Goal: Information Seeking & Learning: Stay updated

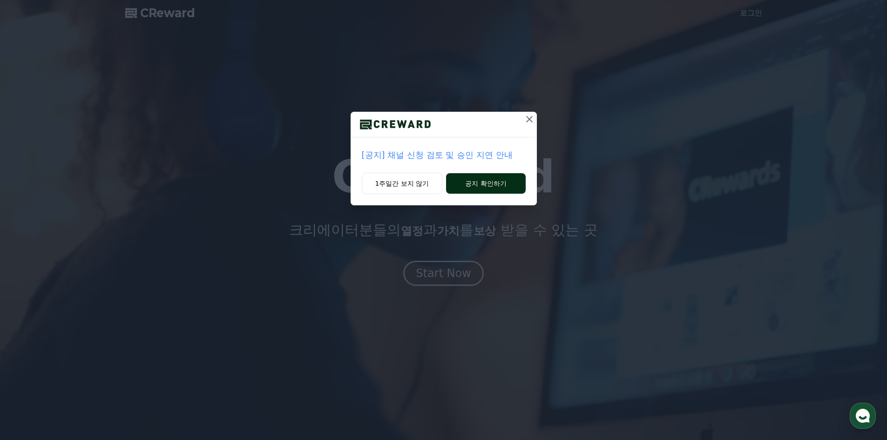
click at [478, 182] on button "공지 확인하기" at bounding box center [485, 183] width 79 height 20
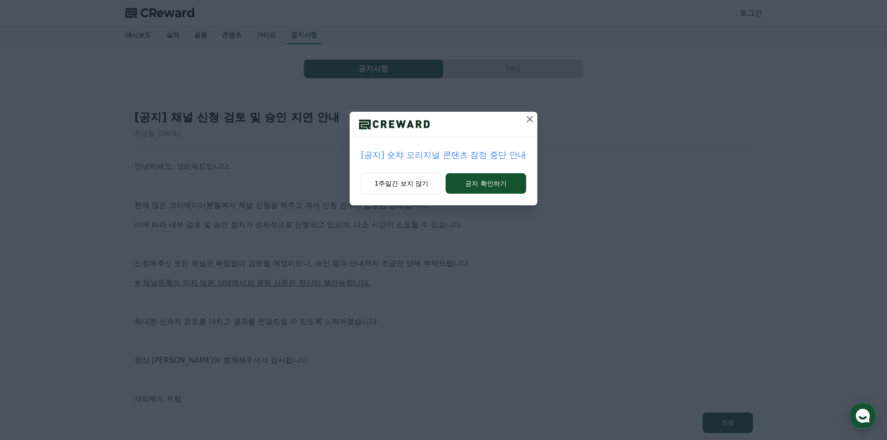
click at [529, 120] on icon at bounding box center [529, 119] width 7 height 7
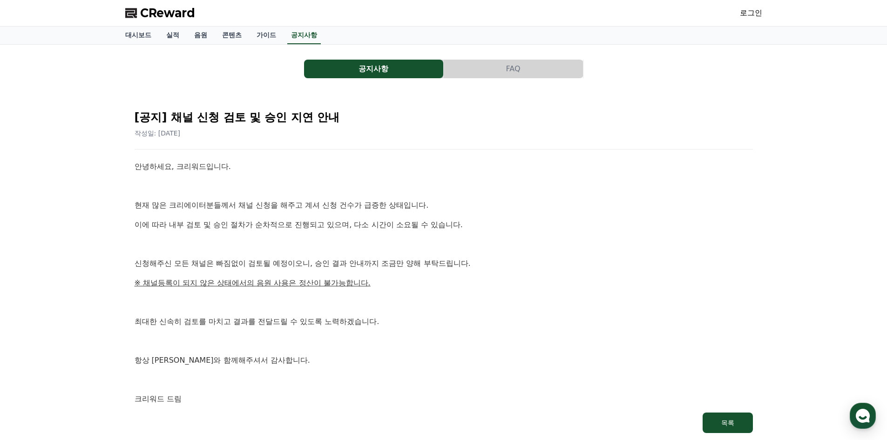
click at [403, 73] on button "공지사항" at bounding box center [373, 69] width 139 height 19
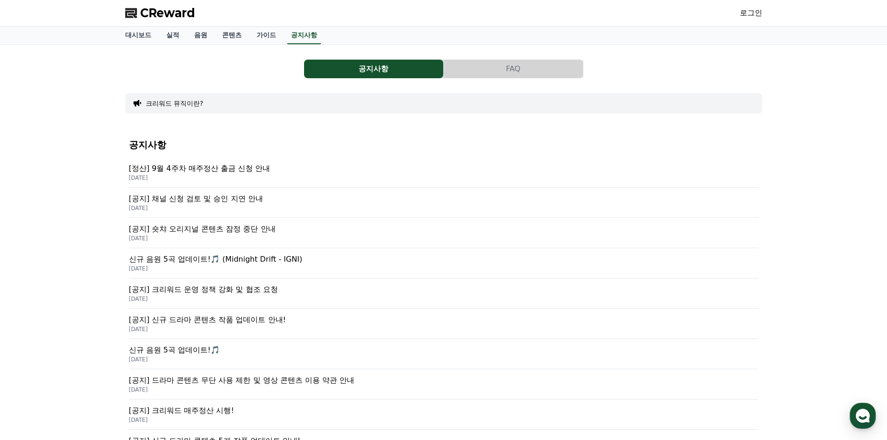
click at [294, 162] on div "[정산] 9월 4주차 매주정산 출금 신청 안내 2025-10-01" at bounding box center [443, 172] width 629 height 30
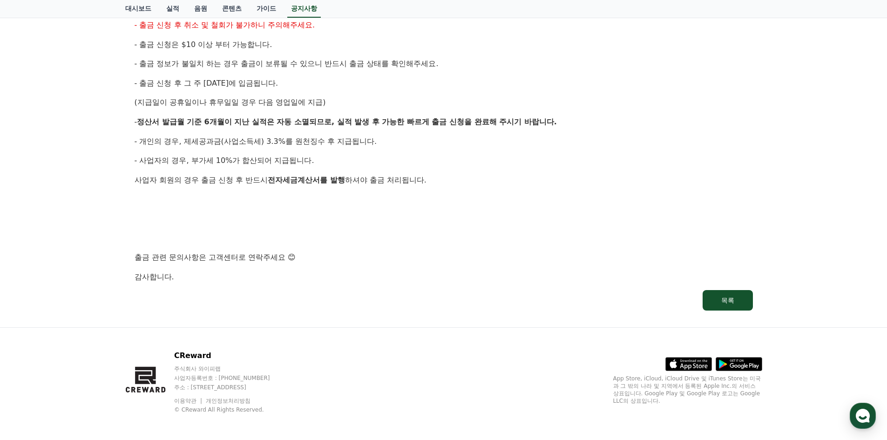
scroll to position [474, 0]
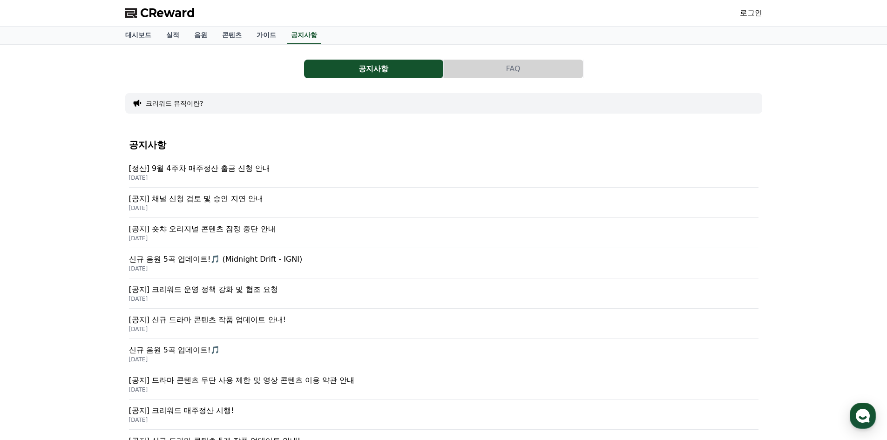
click at [504, 68] on button "FAQ" at bounding box center [513, 69] width 139 height 19
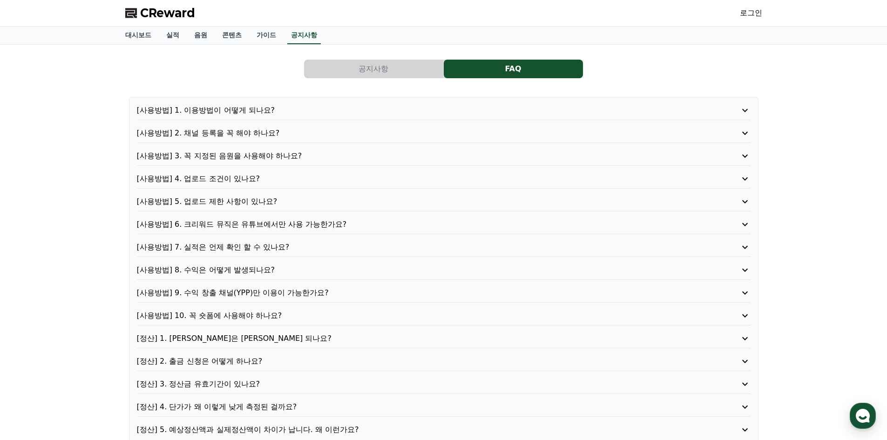
click at [356, 64] on button "공지사항" at bounding box center [373, 69] width 139 height 19
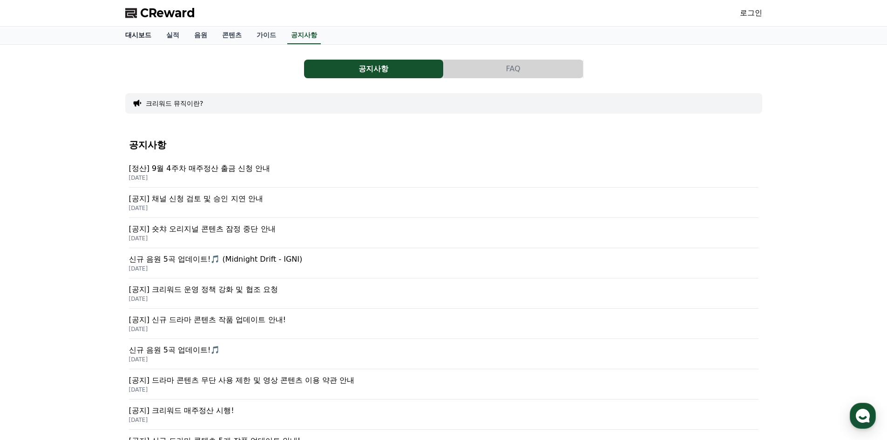
click at [155, 36] on link "대시보드" at bounding box center [138, 36] width 41 height 18
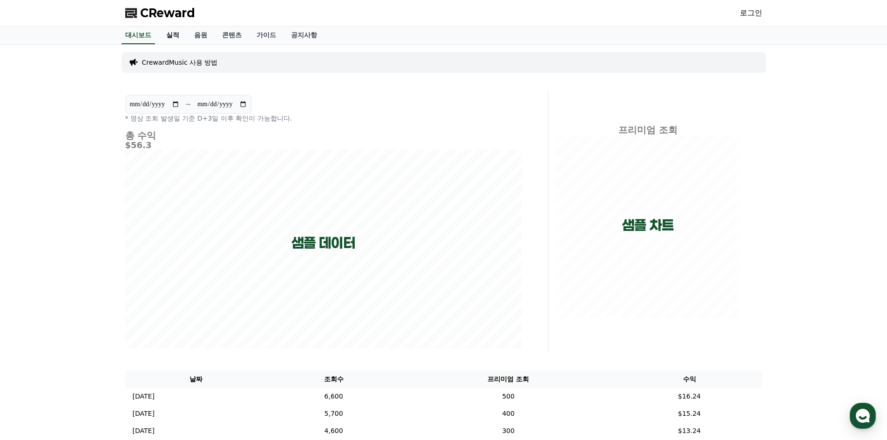
click at [168, 35] on link "실적" at bounding box center [173, 36] width 28 height 18
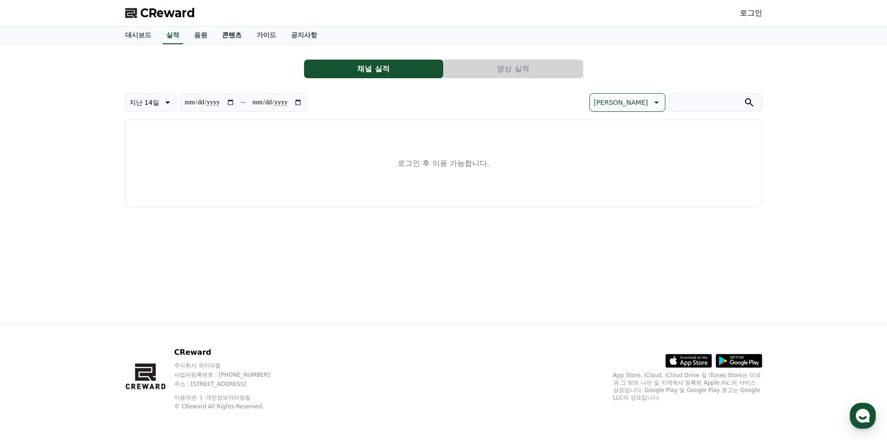
click at [231, 32] on link "콘텐츠" at bounding box center [232, 36] width 34 height 18
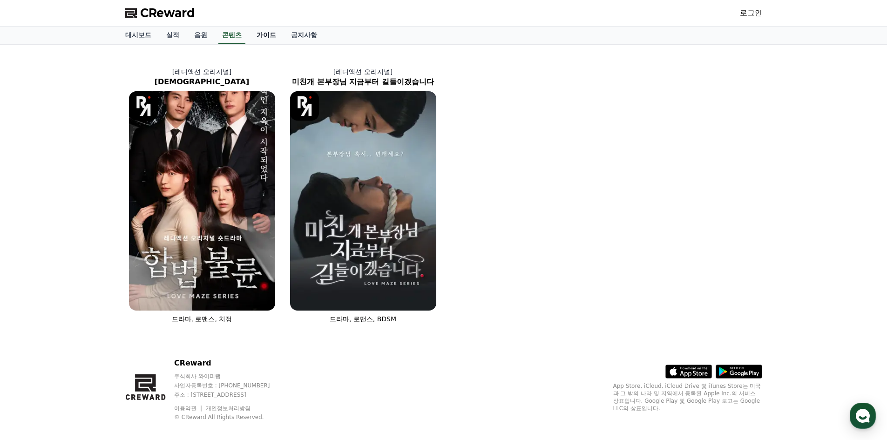
click at [267, 34] on link "가이드" at bounding box center [266, 36] width 34 height 18
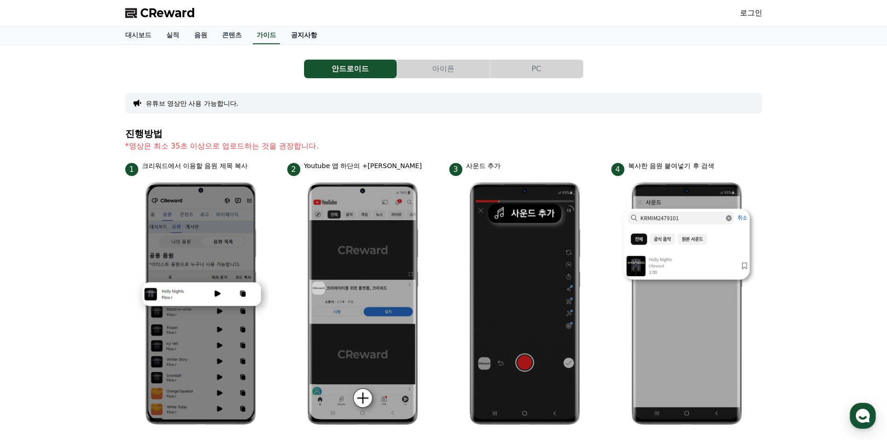
click at [303, 35] on link "공지사항" at bounding box center [303, 36] width 41 height 18
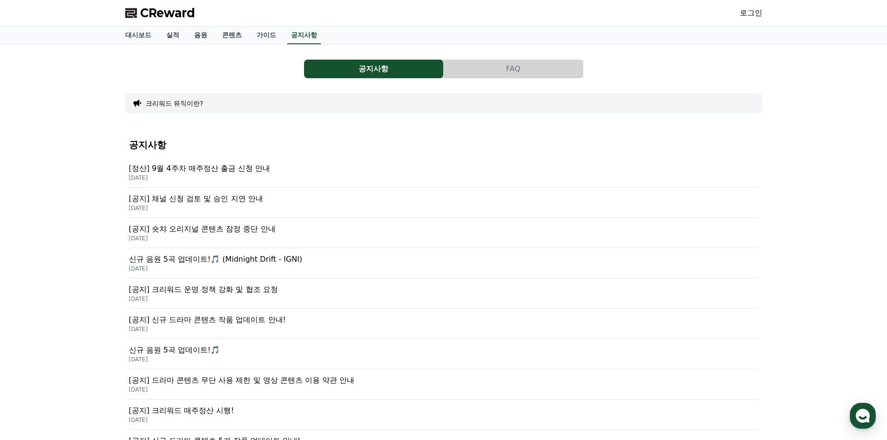
click at [168, 101] on button "크리워드 뮤직이란?" at bounding box center [175, 103] width 58 height 9
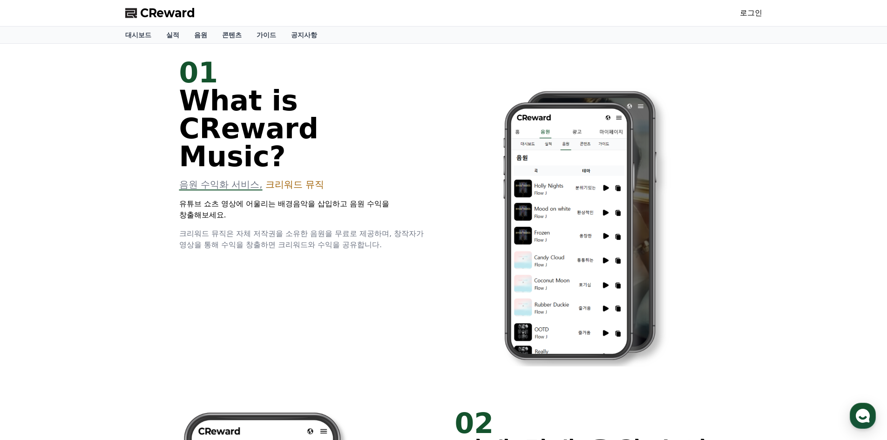
scroll to position [372, 0]
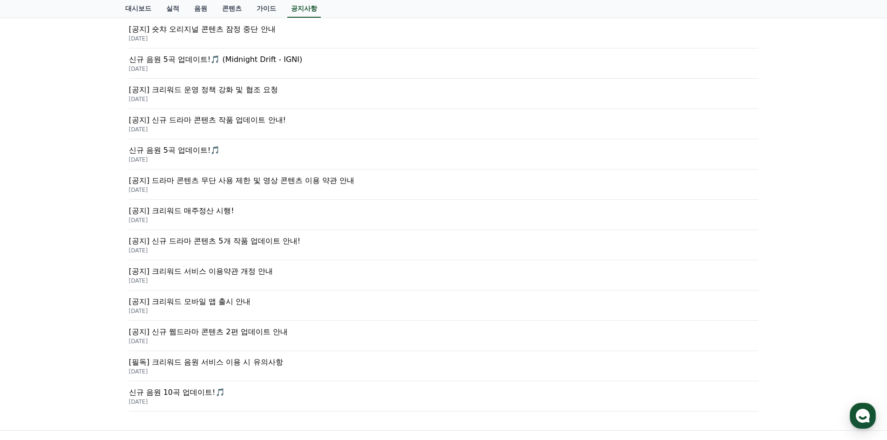
scroll to position [306, 0]
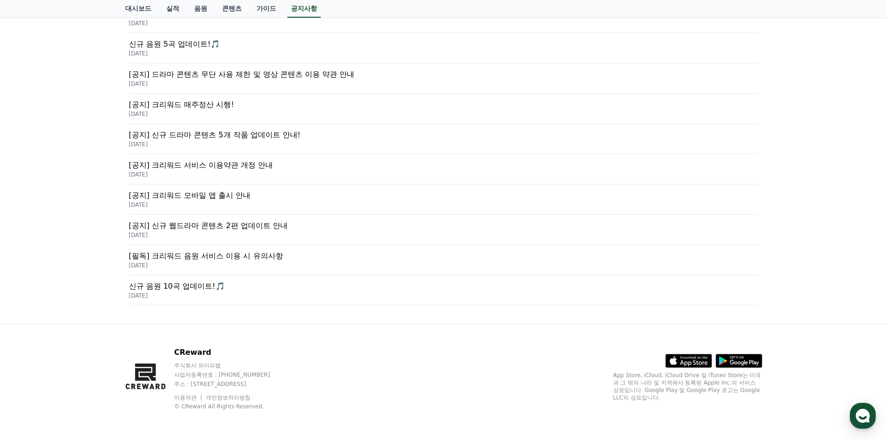
click at [213, 110] on p "[공지] 크리워드 매주정산 시행!" at bounding box center [443, 104] width 629 height 11
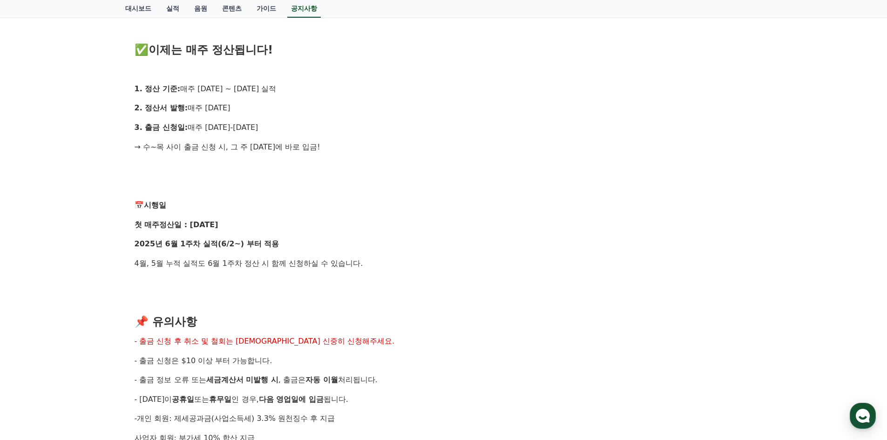
scroll to position [884, 0]
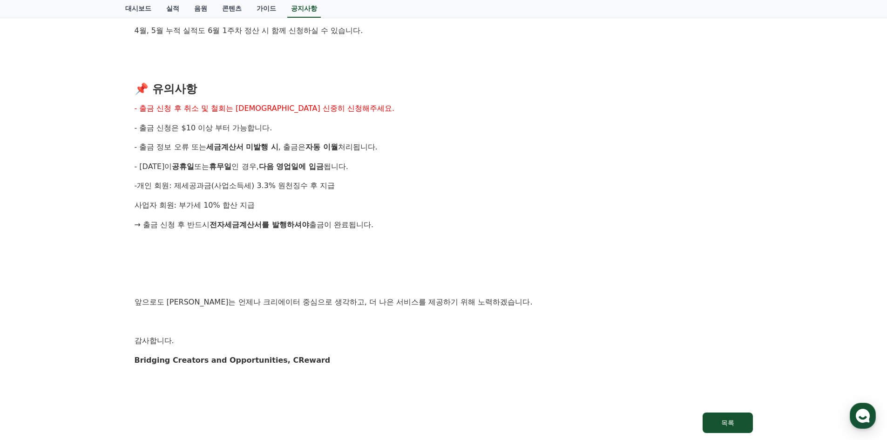
drag, startPoint x: 301, startPoint y: 122, endPoint x: 299, endPoint y: 117, distance: 4.9
